Goal: Task Accomplishment & Management: Use online tool/utility

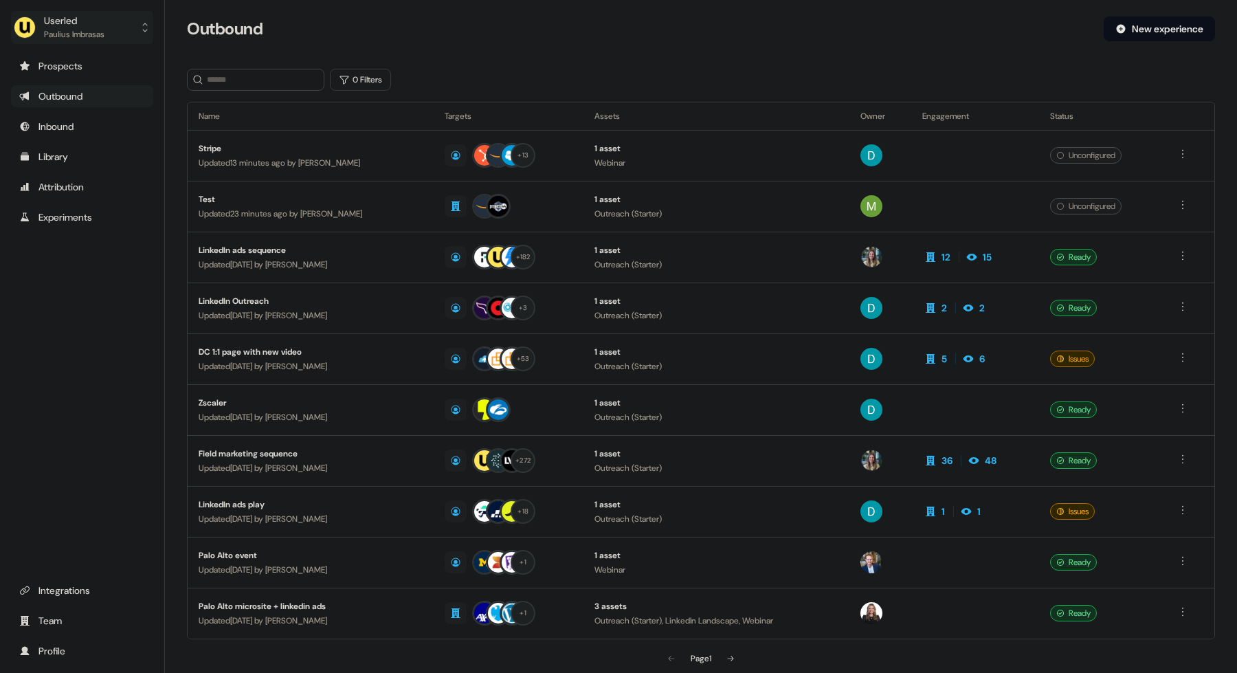
click at [96, 32] on div "Paulius Imbrasas" at bounding box center [74, 34] width 60 height 14
click at [102, 59] on div "Impersonate (Admin)" at bounding box center [81, 64] width 131 height 25
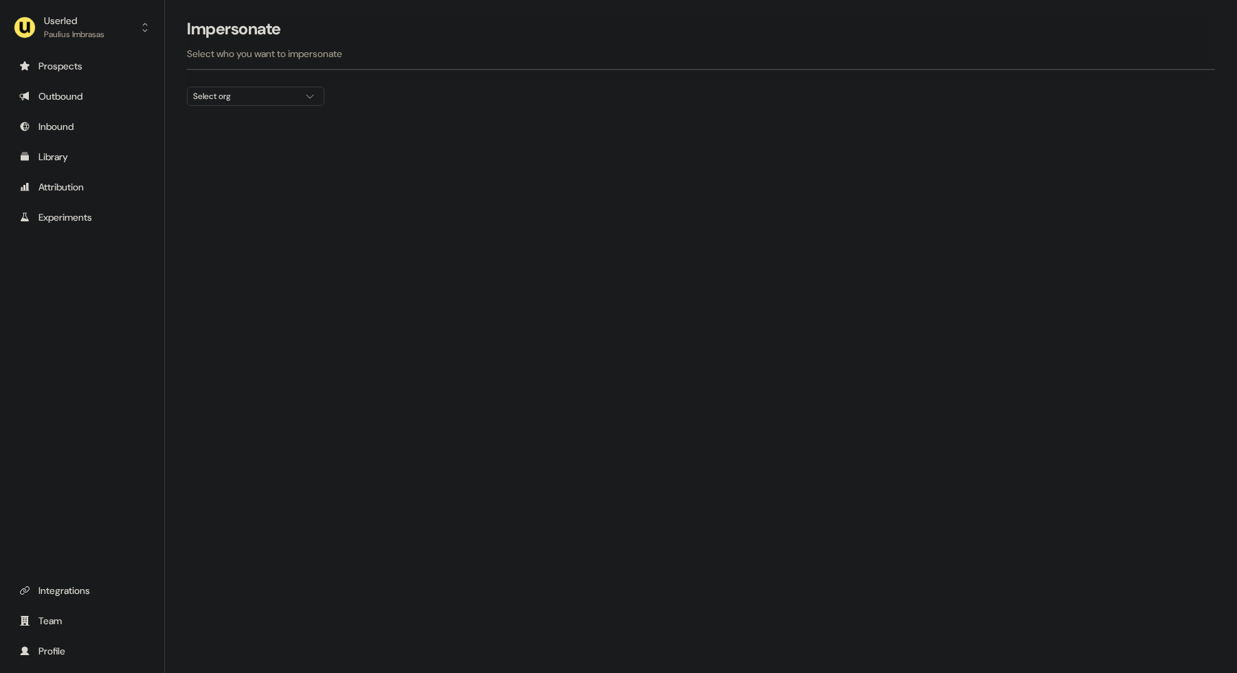
click at [272, 94] on div "Select org" at bounding box center [244, 96] width 103 height 14
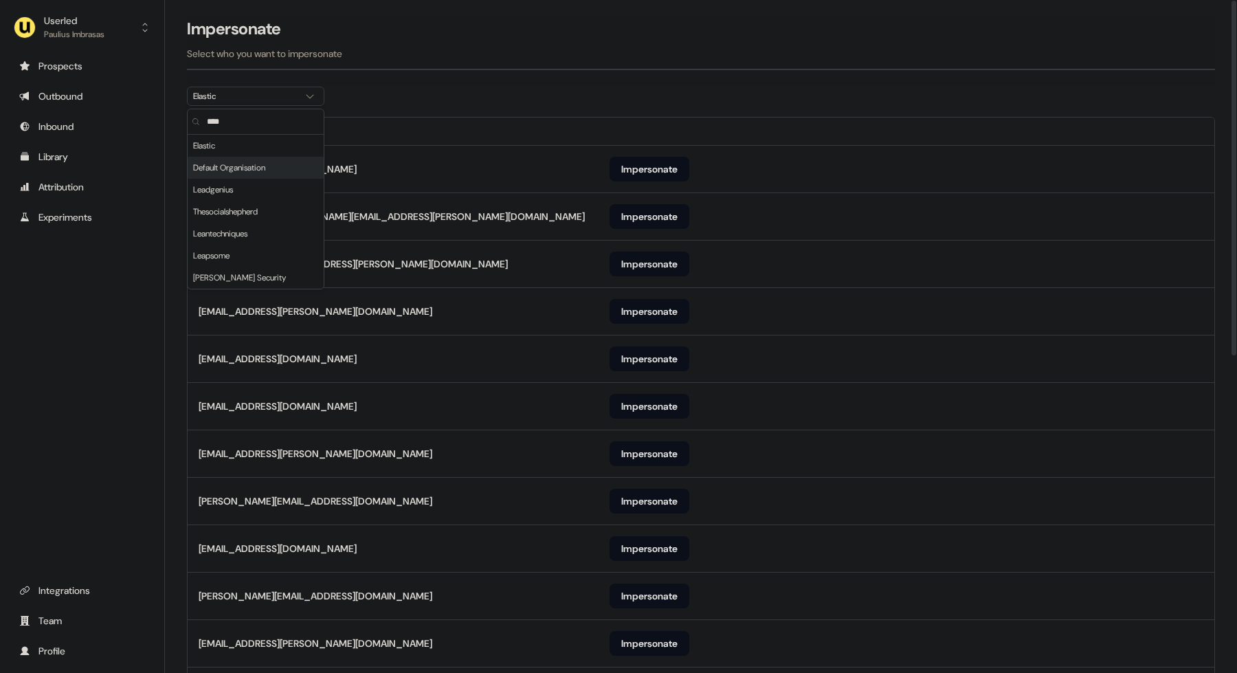
type input "****"
click at [478, 133] on th "Email" at bounding box center [393, 131] width 411 height 27
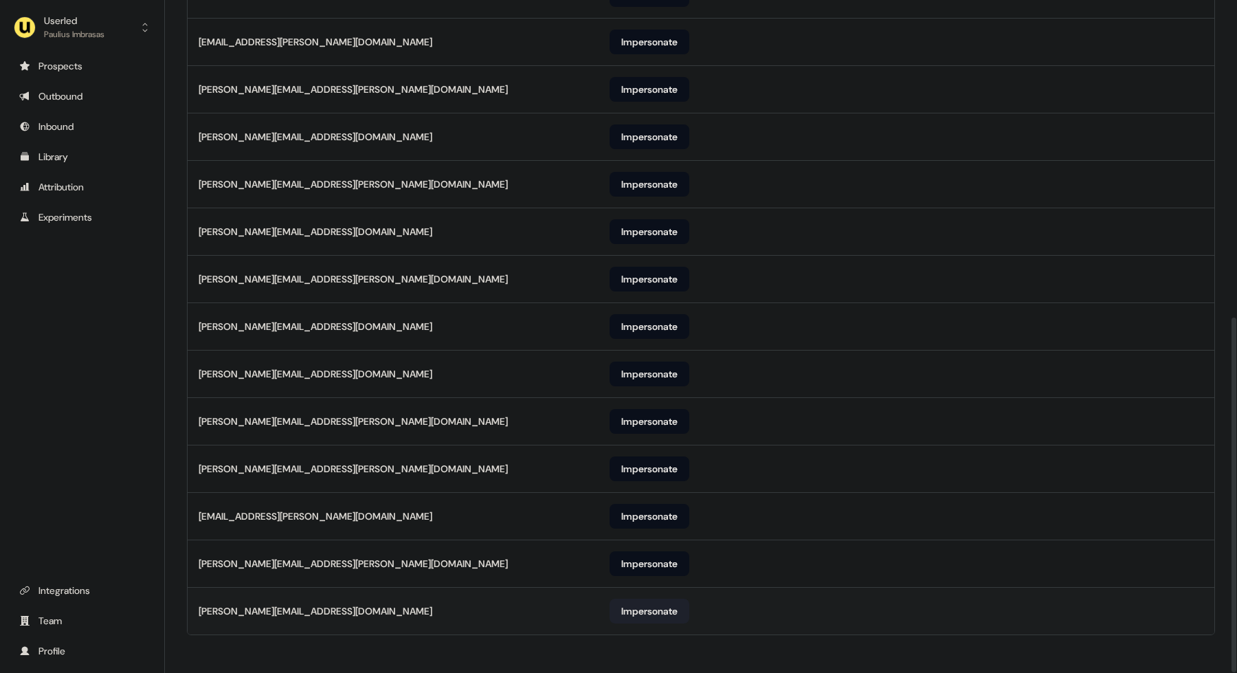
click at [650, 604] on button "Impersonate" at bounding box center [650, 611] width 80 height 25
